Goal: Transaction & Acquisition: Obtain resource

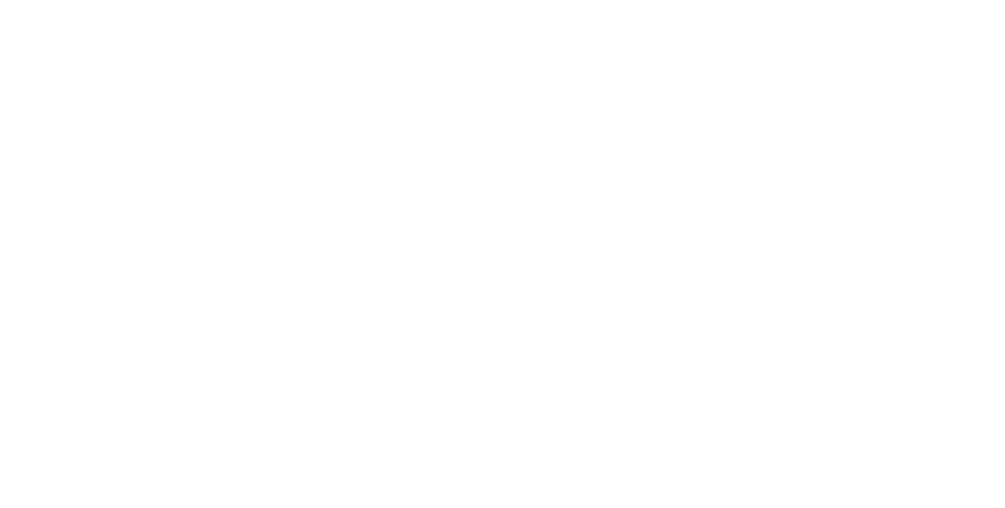
select select "*"
select select "**"
select select "****"
select select "*"
select select "**"
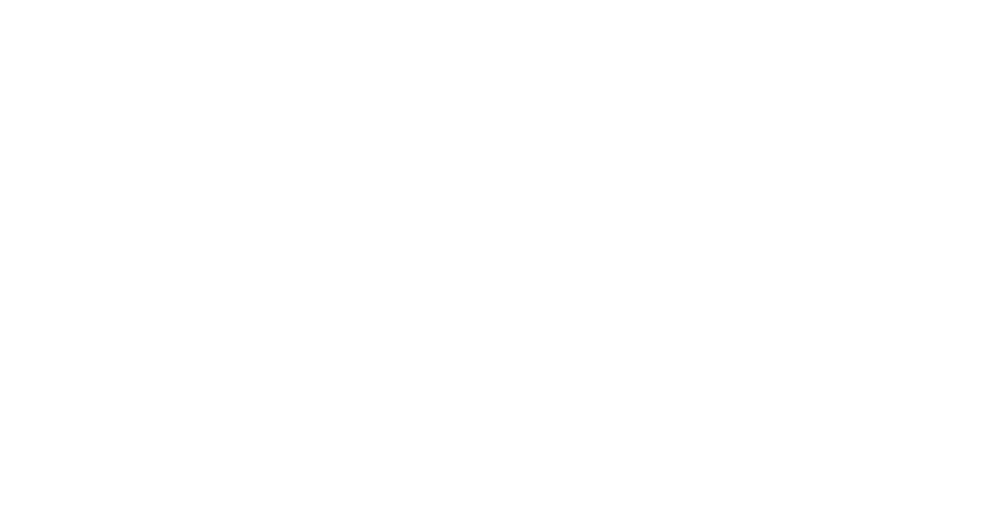
select select "****"
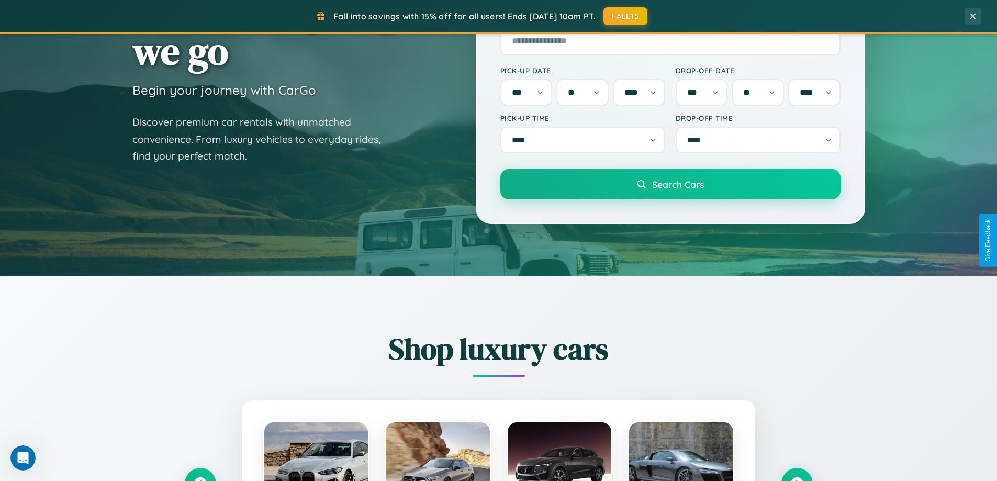
scroll to position [451, 0]
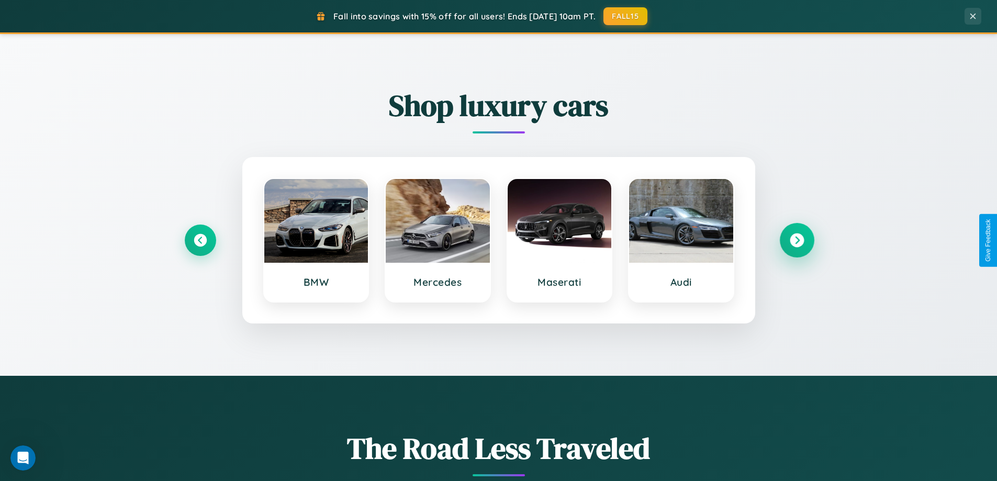
click at [797, 240] on icon at bounding box center [797, 240] width 14 height 14
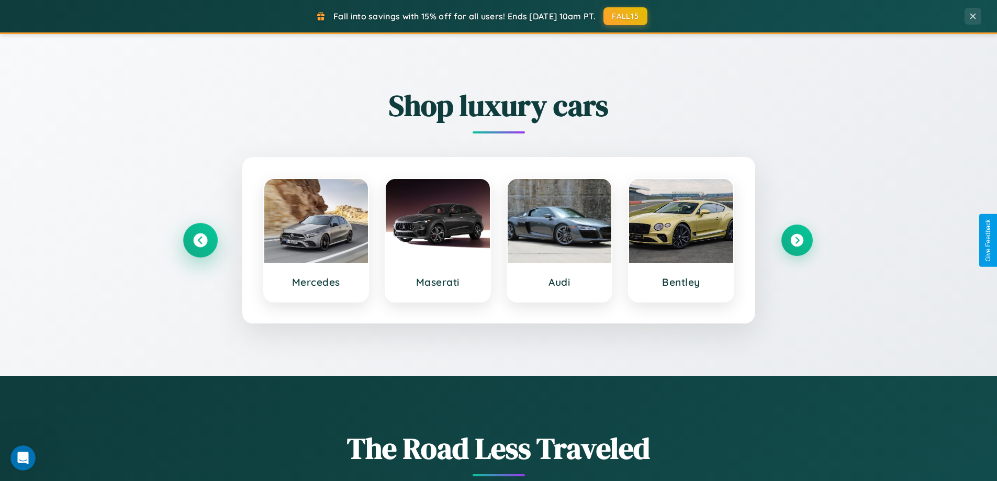
click at [200, 240] on icon at bounding box center [200, 240] width 14 height 14
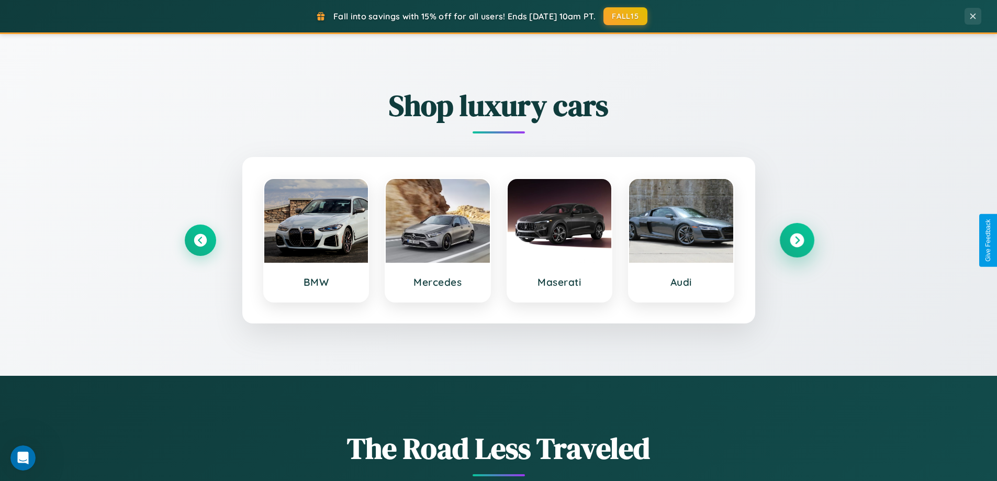
click at [797, 240] on icon at bounding box center [797, 240] width 14 height 14
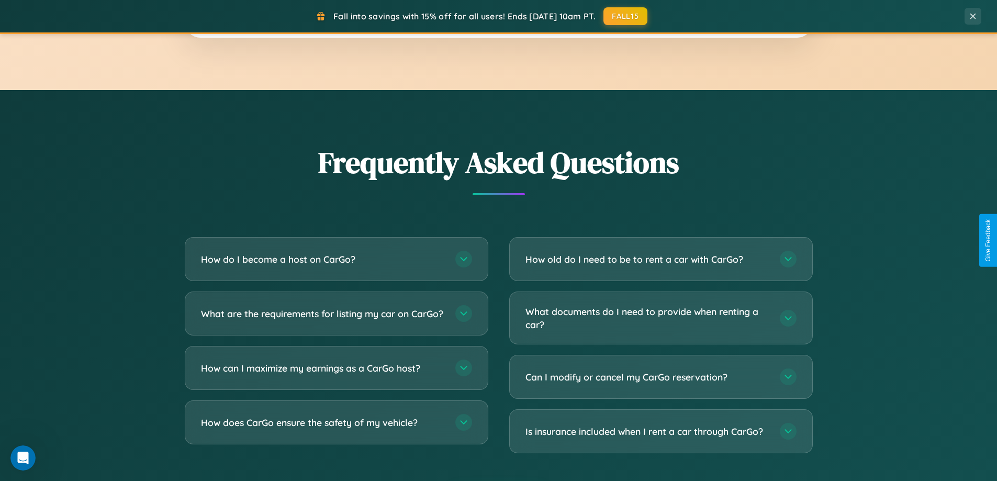
scroll to position [2027, 0]
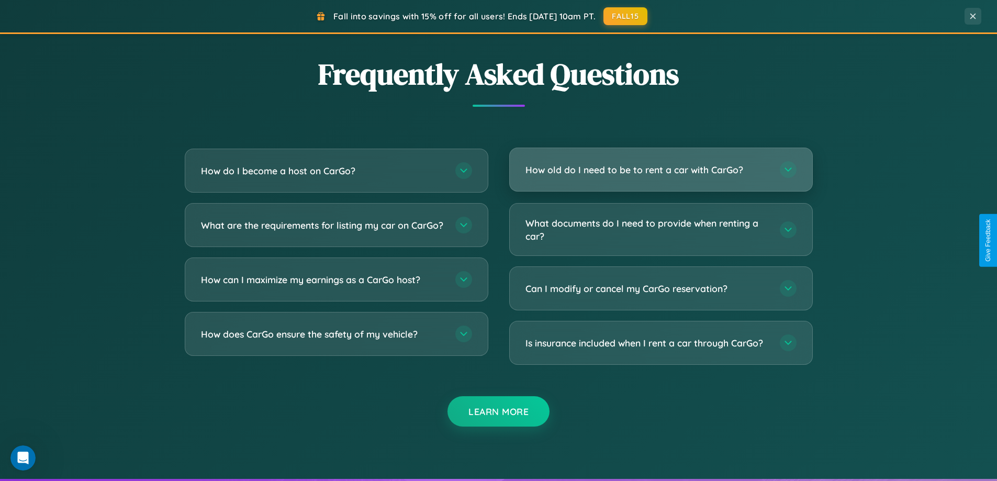
click at [661, 170] on h3 "How old do I need to be to rent a car with CarGo?" at bounding box center [648, 169] width 244 height 13
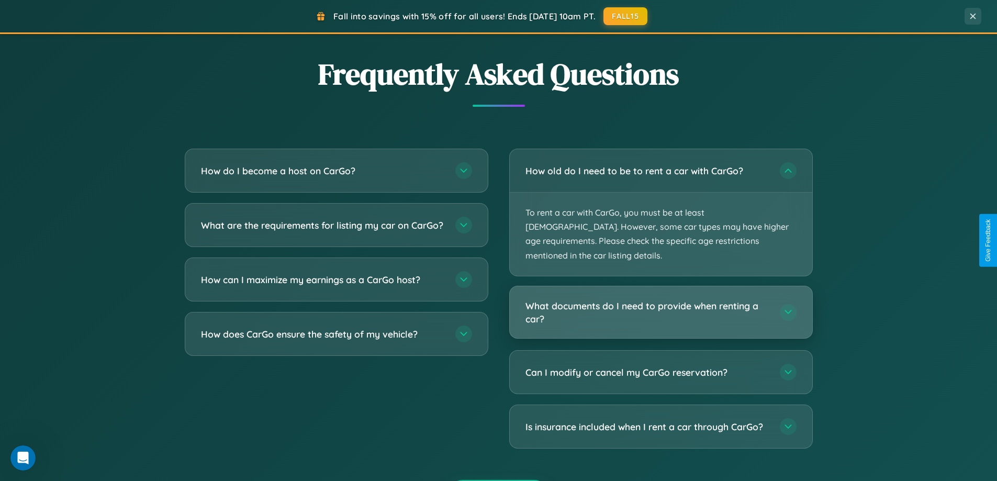
click at [661, 299] on h3 "What documents do I need to provide when renting a car?" at bounding box center [648, 312] width 244 height 26
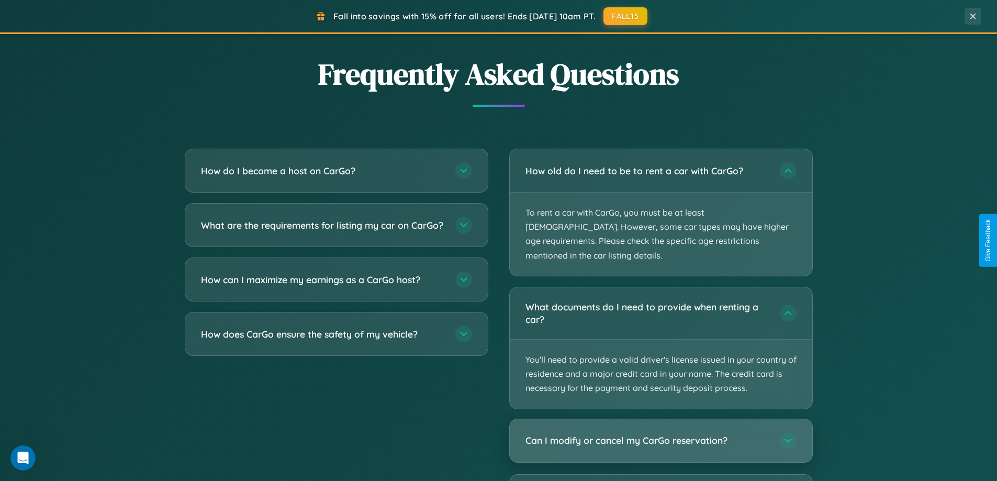
click at [661, 434] on h3 "Can I modify or cancel my CarGo reservation?" at bounding box center [648, 440] width 244 height 13
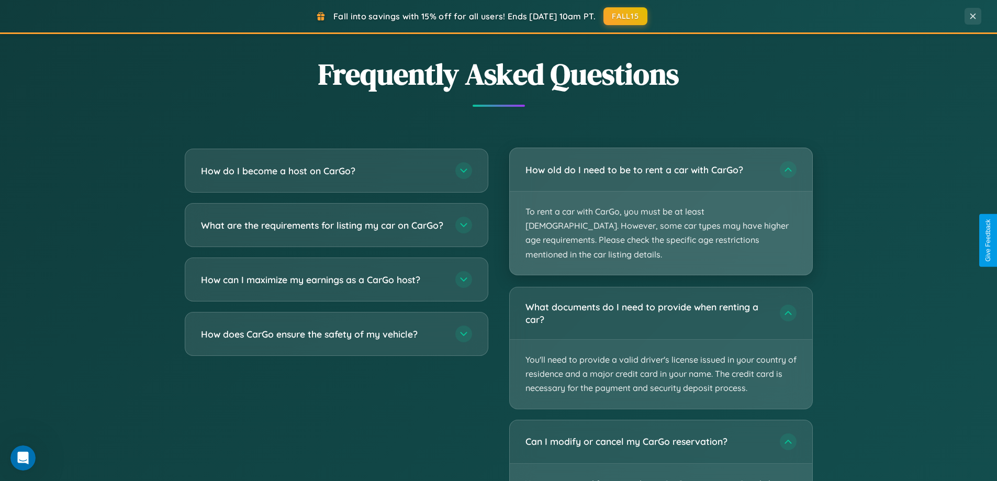
click at [661, 205] on p "To rent a car with CarGo, you must be at least [DEMOGRAPHIC_DATA]. However, som…" at bounding box center [661, 233] width 303 height 83
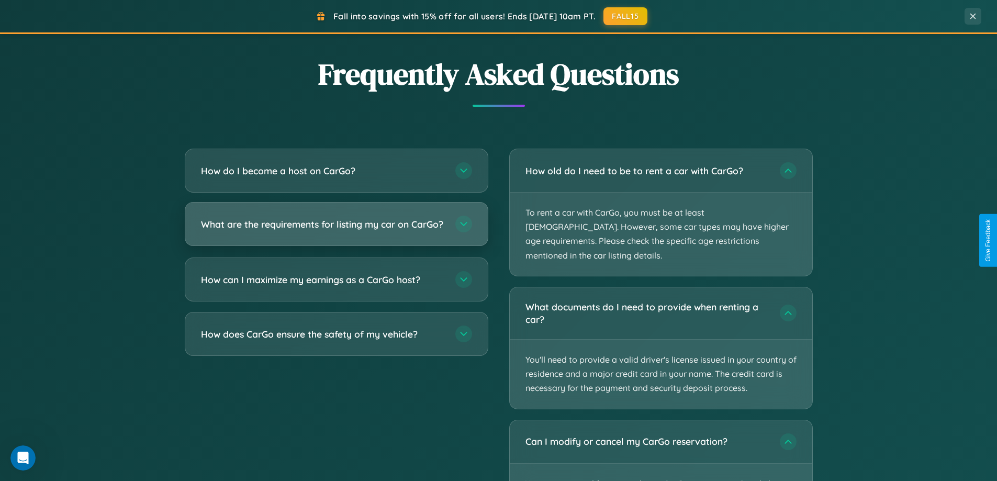
click at [336, 229] on h3 "What are the requirements for listing my car on CarGo?" at bounding box center [323, 224] width 244 height 13
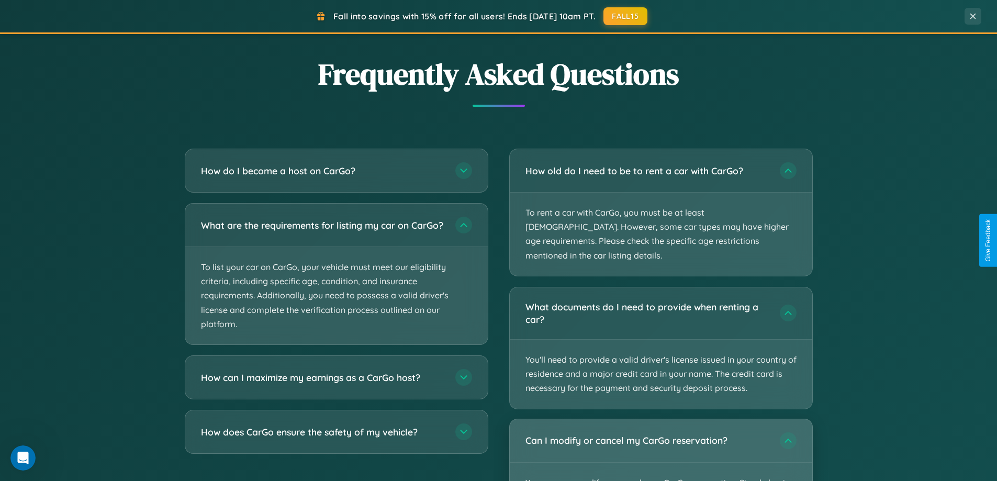
click at [661, 443] on div "Can I modify or cancel my CarGo reservation?" at bounding box center [661, 440] width 303 height 43
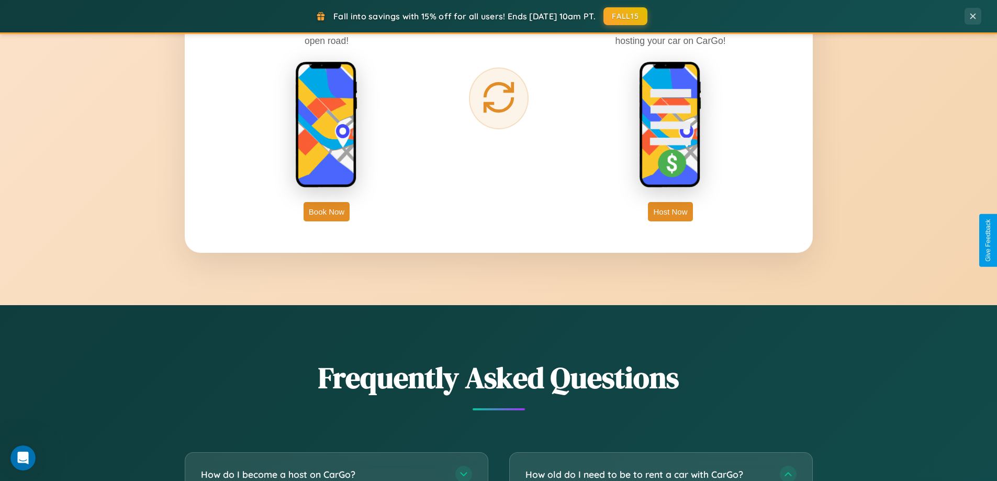
scroll to position [1694, 0]
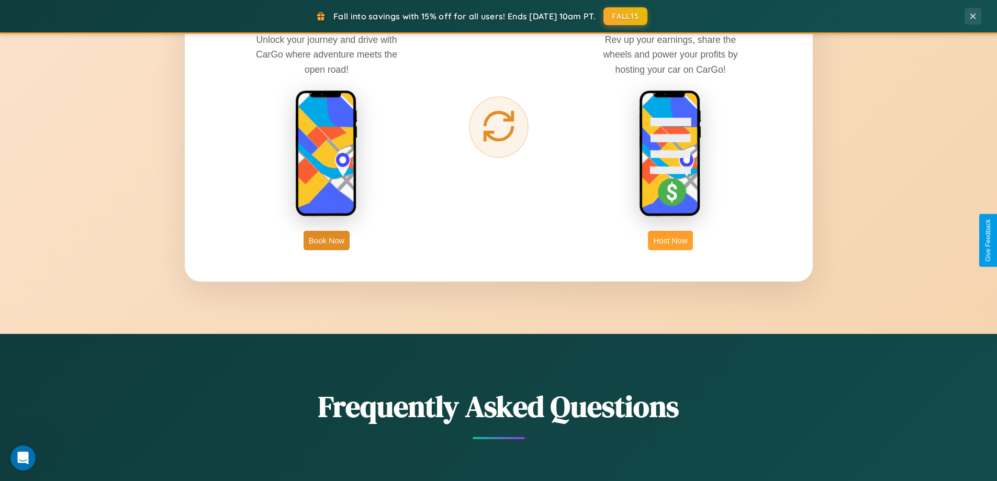
click at [671, 240] on button "Host Now" at bounding box center [670, 240] width 44 height 19
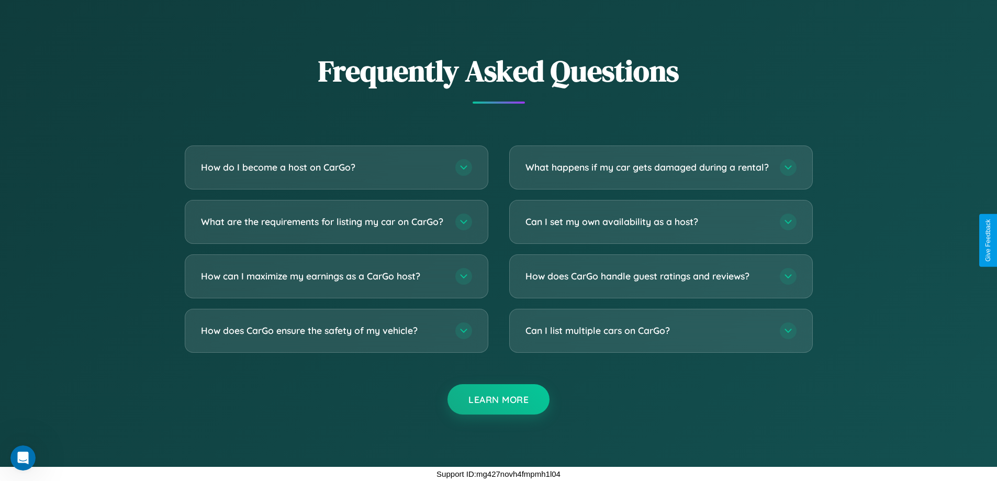
scroll to position [1415, 0]
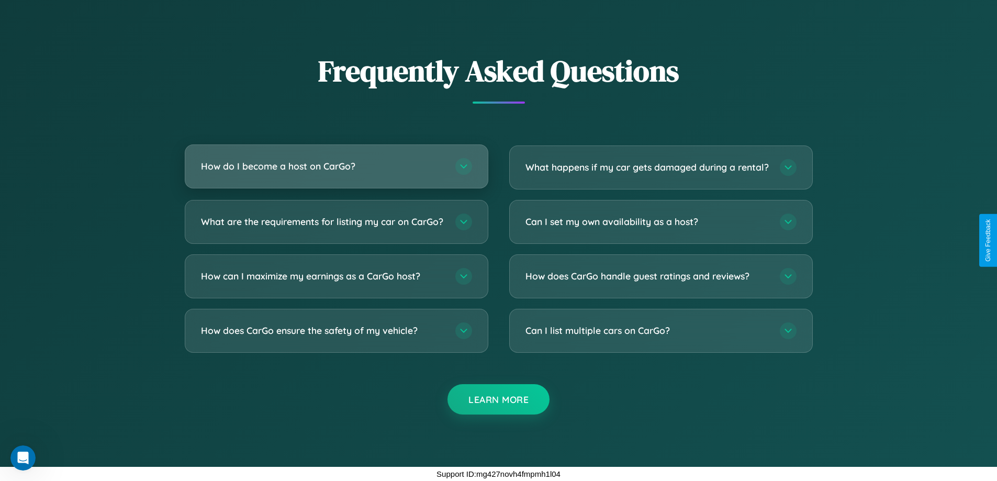
click at [336, 160] on h3 "How do I become a host on CarGo?" at bounding box center [323, 166] width 244 height 13
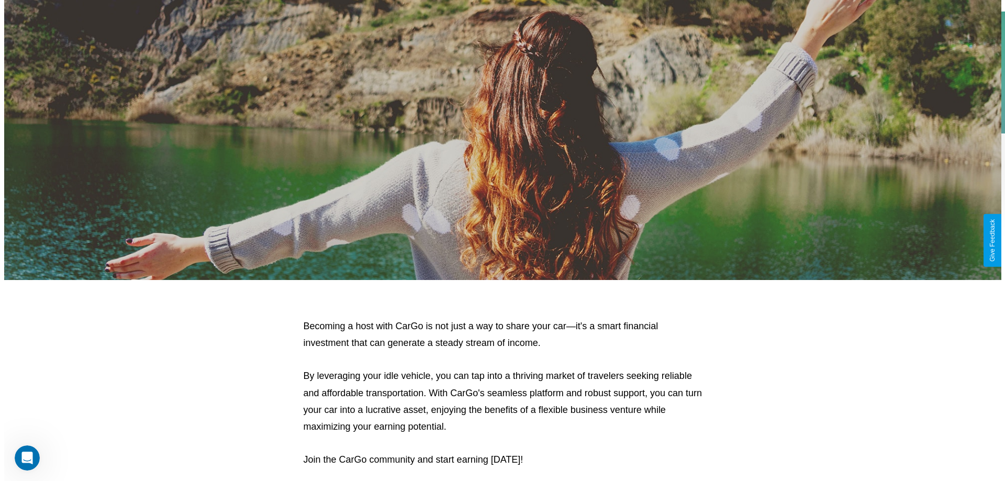
scroll to position [0, 0]
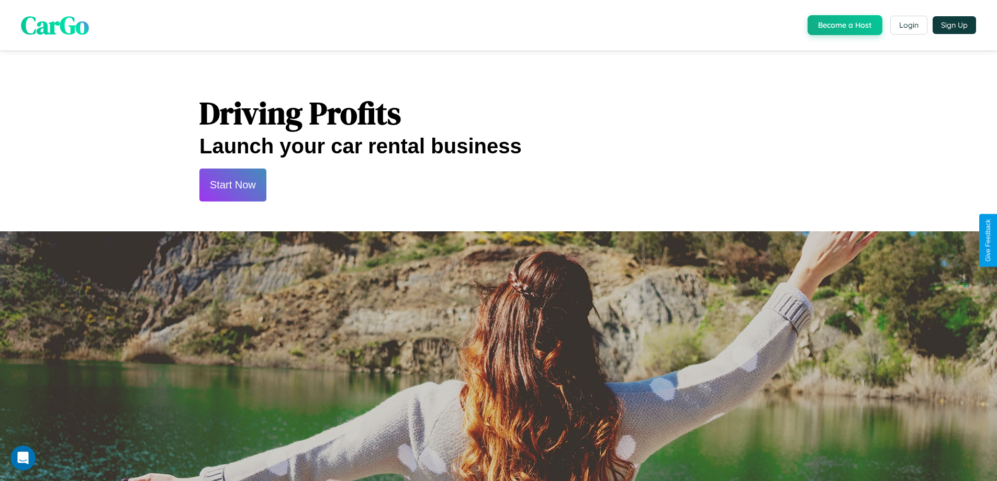
click at [232, 185] on button "Start Now" at bounding box center [232, 185] width 67 height 33
